Goal: Task Accomplishment & Management: Use online tool/utility

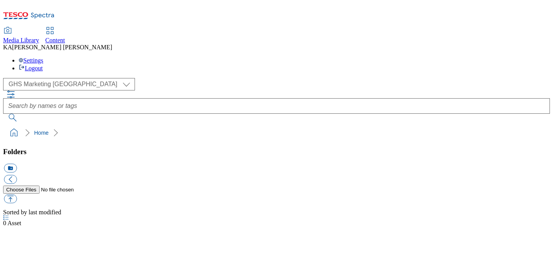
select select "flare-ghs-mktg"
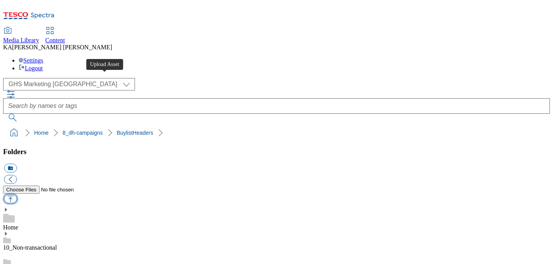
click at [17, 194] on button "button" at bounding box center [10, 198] width 13 height 9
type input "C:\fakepath\1758292382220-ad541798_Activia_Kefir_LegoBrand_H_1184x333_V8.jpg"
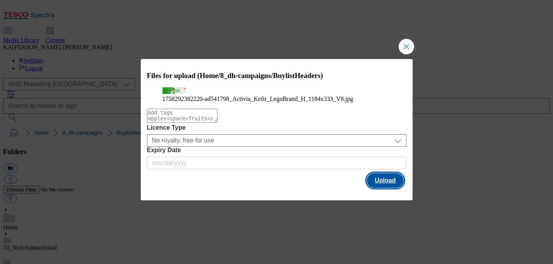
click at [382, 188] on button "Upload" at bounding box center [385, 180] width 36 height 15
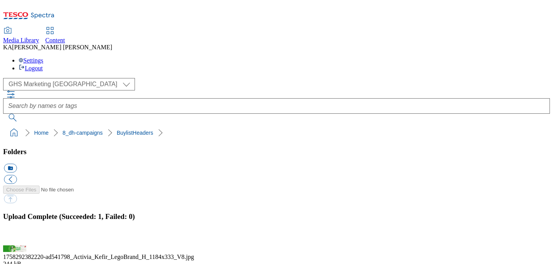
click at [16, 237] on button "button" at bounding box center [10, 240] width 12 height 7
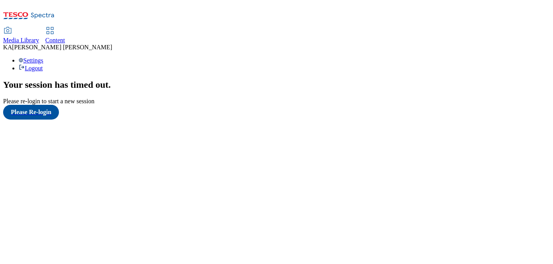
click at [65, 37] on span "Content" at bounding box center [55, 40] width 20 height 7
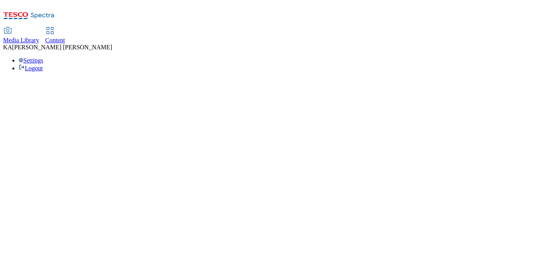
select select "ghs-[GEOGRAPHIC_DATA]"
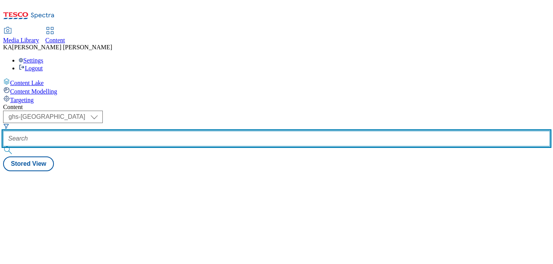
click at [171, 131] on input "text" at bounding box center [276, 139] width 547 height 16
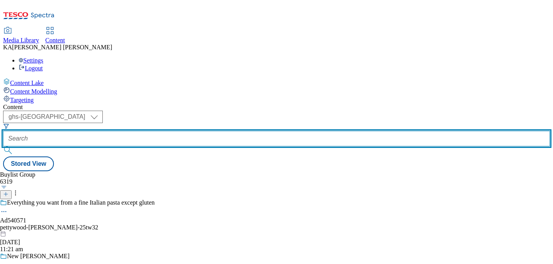
paste input "danone-actimel-core-25tw28"
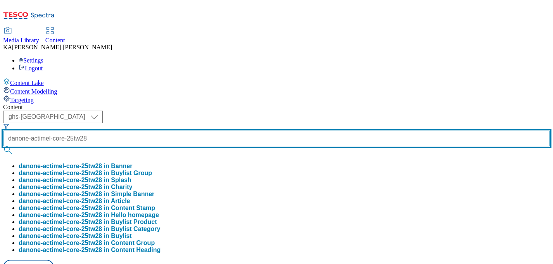
type input "danone-actimel-core-25tw28"
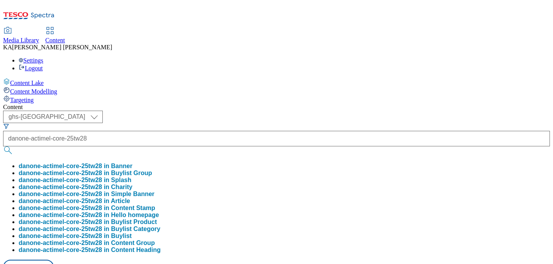
click at [152, 169] on button "danone-actimel-core-25tw28 in Buylist Group" at bounding box center [85, 172] width 133 height 7
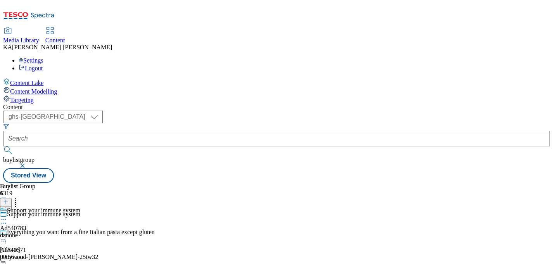
click at [8, 215] on icon at bounding box center [4, 219] width 8 height 8
click at [33, 233] on span "Edit" at bounding box center [28, 236] width 9 height 6
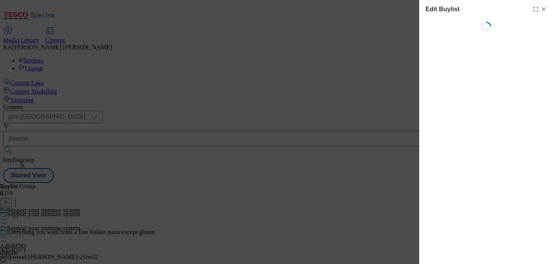
select select "tactical"
select select "dunnhumby"
select select "Banner"
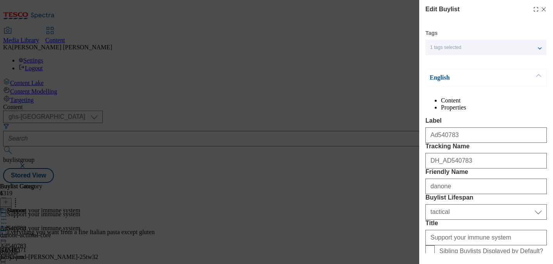
click at [543, 9] on icon "Modal" at bounding box center [544, 9] width 6 height 6
select select "tactical"
select select "dunnhumby"
select select "Banner"
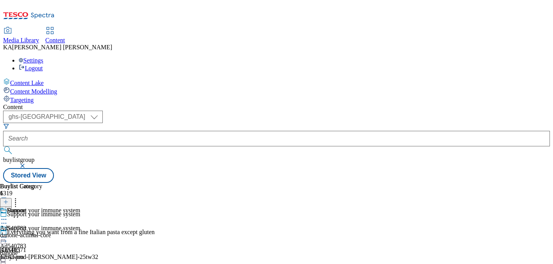
click at [27, 163] on button "button" at bounding box center [23, 165] width 8 height 5
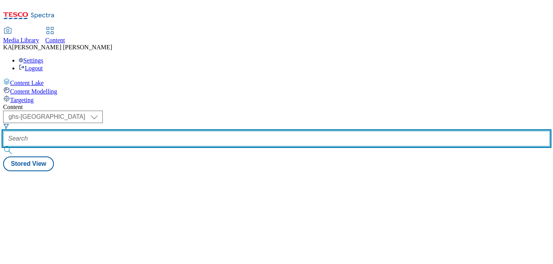
click at [184, 131] on input "text" at bounding box center [276, 139] width 547 height 16
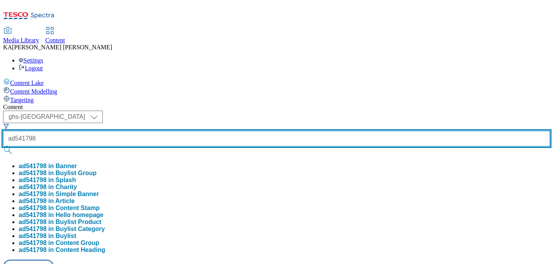
type input "ad541798"
click at [3, 146] on button "submit" at bounding box center [8, 150] width 11 height 8
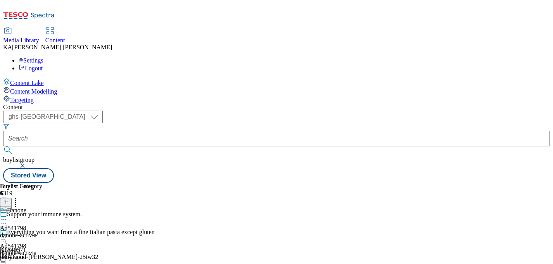
click at [8, 233] on icon at bounding box center [4, 237] width 8 height 8
click at [33, 251] on span "Edit" at bounding box center [28, 254] width 9 height 6
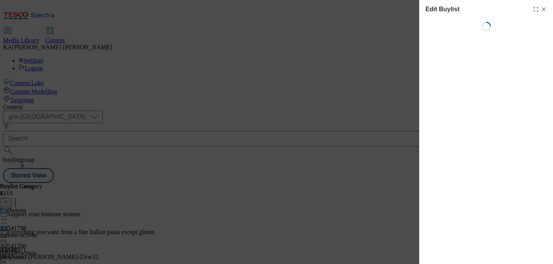
select select "tactical"
select select "supplier funded short term 1-3 weeks"
select select "dunnhumby"
select select "Banner"
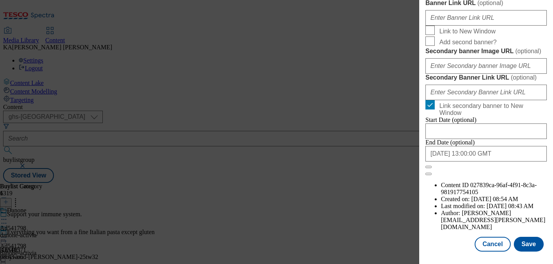
scroll to position [739, 0]
paste input "https://digitalcontent.api.tesco.com/v2/media/ghs-mktg/278612aa-a711-49ef-9cf4-…"
type input "https://digitalcontent.api.tesco.com/v2/media/ghs-mktg/278612aa-a711-49ef-9cf4-…"
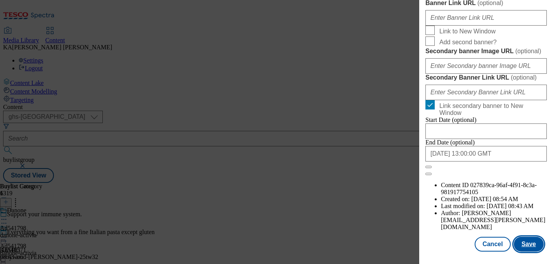
scroll to position [0, 0]
click at [525, 240] on button "Save" at bounding box center [529, 244] width 30 height 15
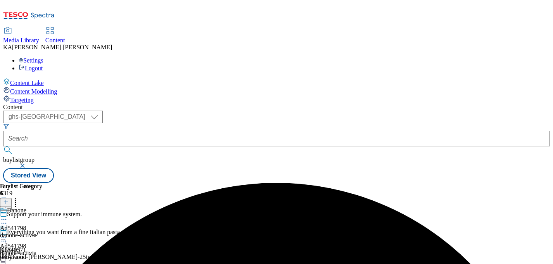
click at [5, 237] on circle at bounding box center [3, 237] width 1 height 1
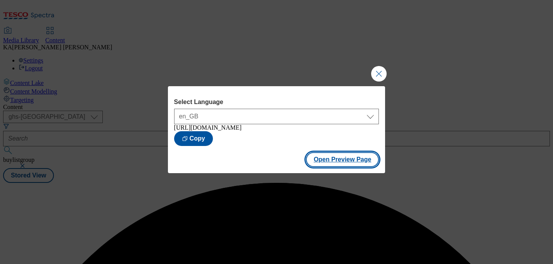
click at [315, 162] on button "Open Preview Page" at bounding box center [342, 159] width 73 height 15
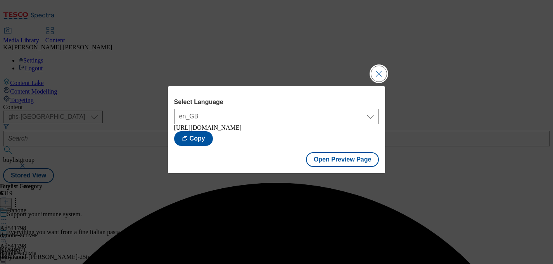
click at [380, 70] on button "Close Modal" at bounding box center [379, 74] width 16 height 16
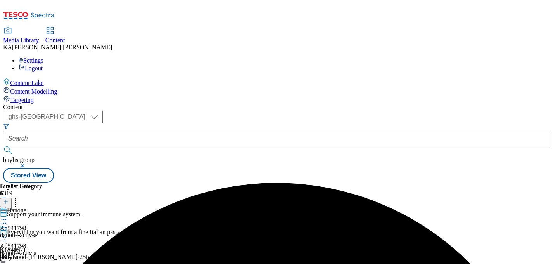
click at [8, 233] on icon at bounding box center [4, 237] width 8 height 8
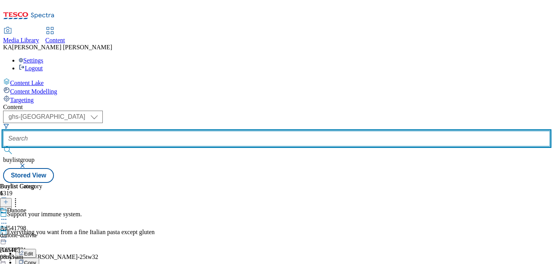
click at [182, 131] on input "text" at bounding box center [276, 139] width 547 height 16
paste input "danone-actimel-core-25tw28"
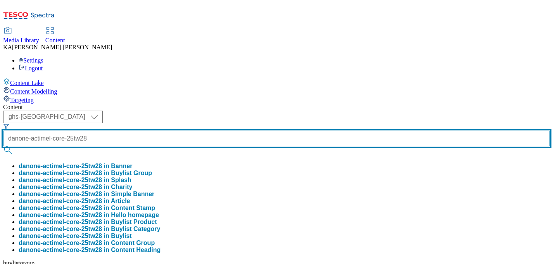
type input "danone-actimel-core-25tw28"
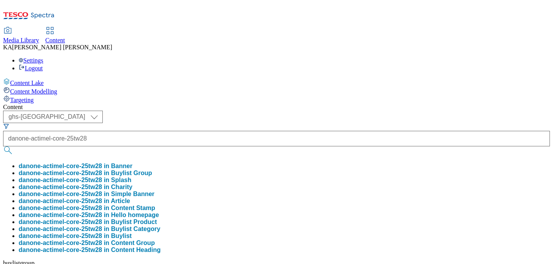
scroll to position [0, 0]
click at [152, 169] on button "danone-actimel-core-25tw28 in Buylist Group" at bounding box center [85, 172] width 133 height 7
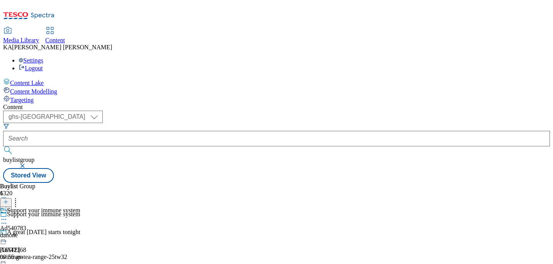
click at [8, 215] on icon at bounding box center [4, 219] width 8 height 8
click at [33, 233] on span "Edit" at bounding box center [28, 236] width 9 height 6
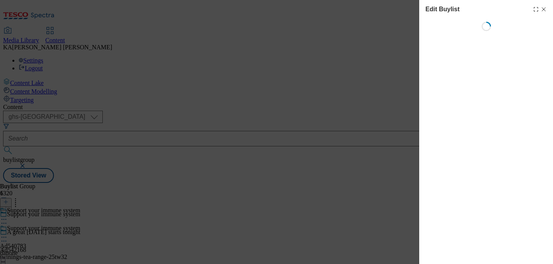
select select "tactical"
select select "dunnhumby"
select select "Banner"
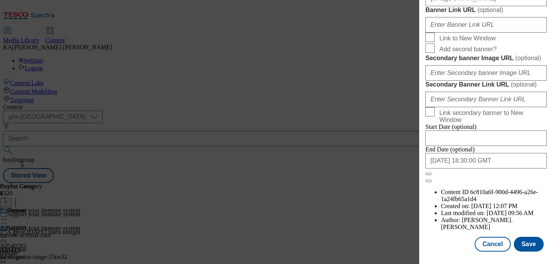
scroll to position [859, 0]
click at [527, 242] on button "Save" at bounding box center [529, 244] width 30 height 15
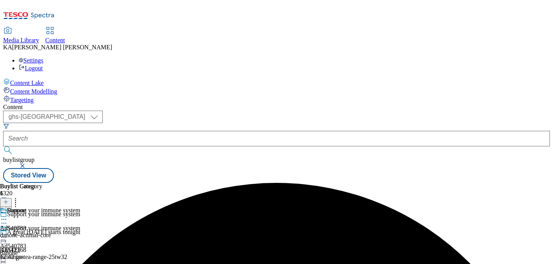
click at [8, 233] on icon at bounding box center [4, 237] width 8 height 8
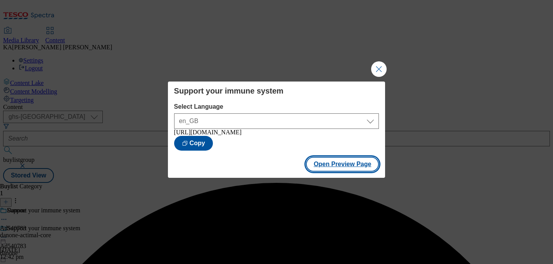
click at [323, 171] on button "Open Preview Page" at bounding box center [342, 164] width 73 height 15
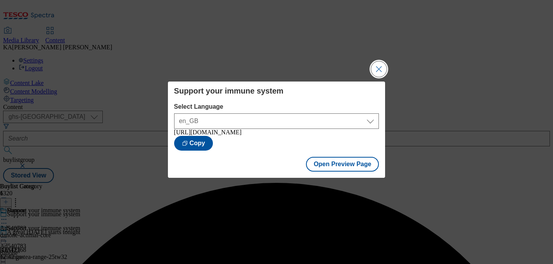
click at [375, 64] on button "Close Modal" at bounding box center [379, 69] width 16 height 16
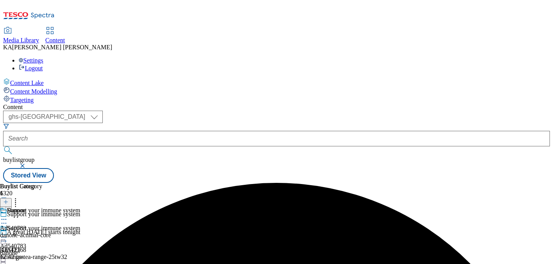
click at [8, 233] on icon at bounding box center [4, 237] width 8 height 8
